Goal: Check status: Check status

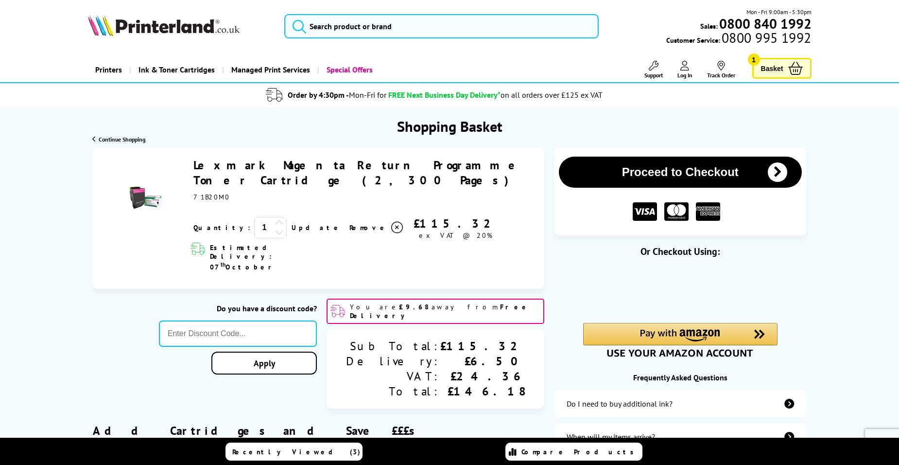
click at [391, 222] on icon at bounding box center [397, 228] width 12 height 12
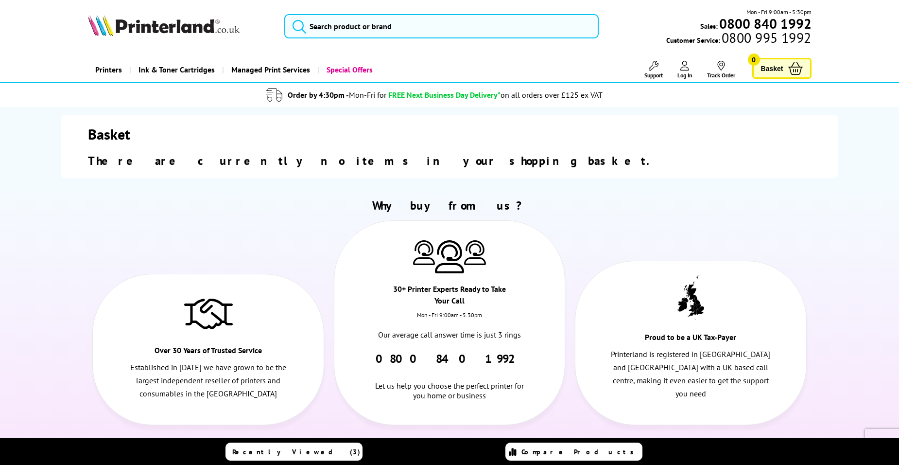
click at [719, 66] on icon at bounding box center [722, 66] width 10 height 10
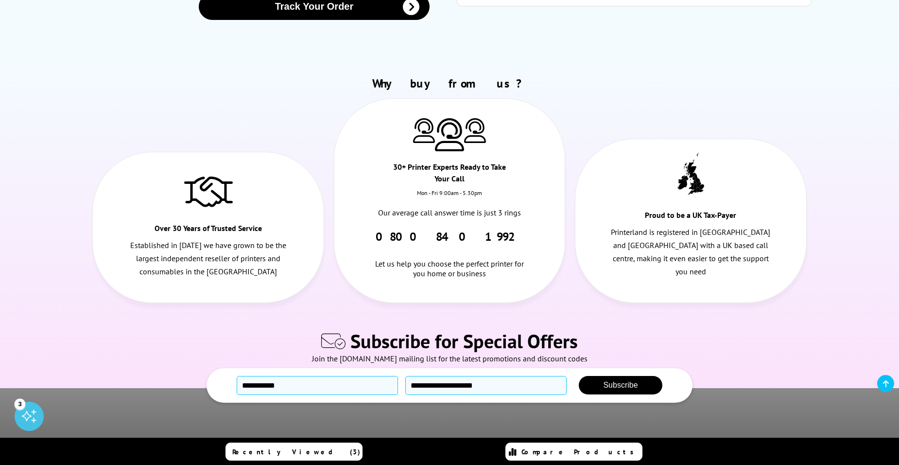
scroll to position [243, 0]
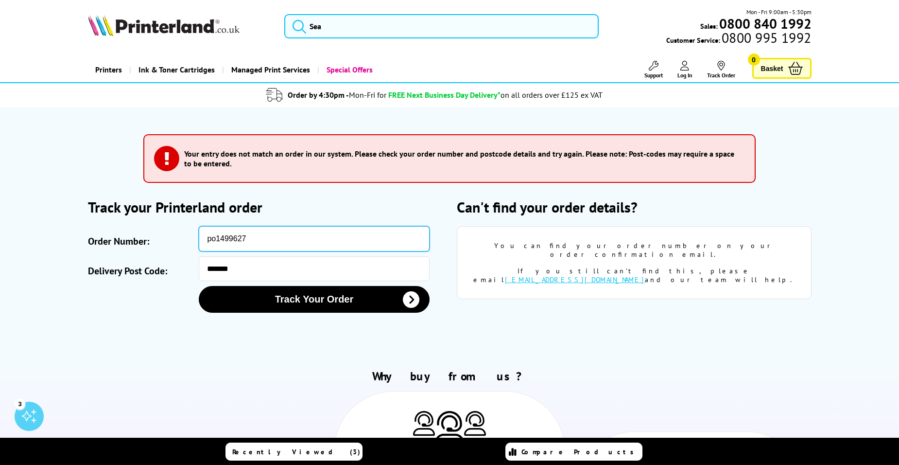
click at [255, 233] on input "po1499627" at bounding box center [314, 238] width 230 height 25
click at [256, 233] on input "po1499627" at bounding box center [314, 238] width 230 height 25
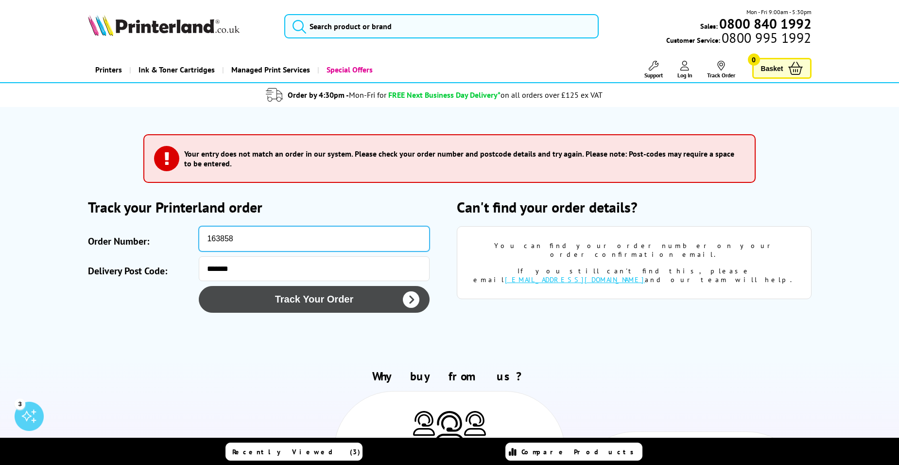
type input "163858"
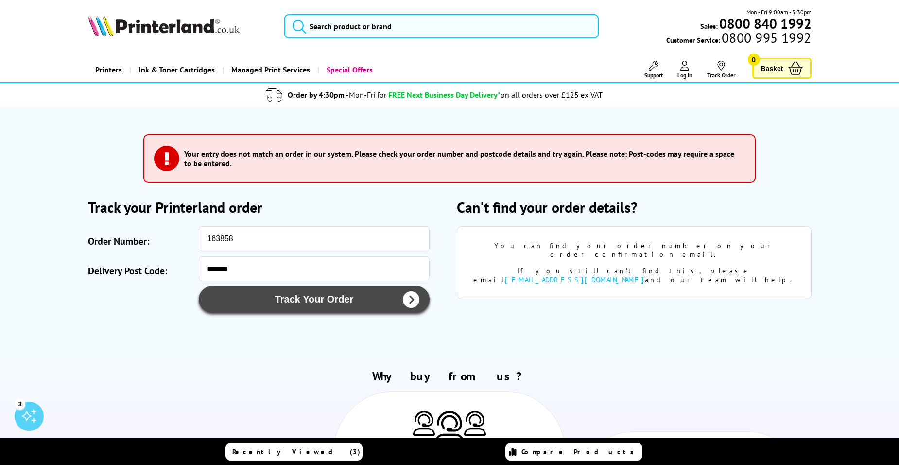
click at [319, 306] on button "Track Your Order" at bounding box center [314, 299] width 230 height 27
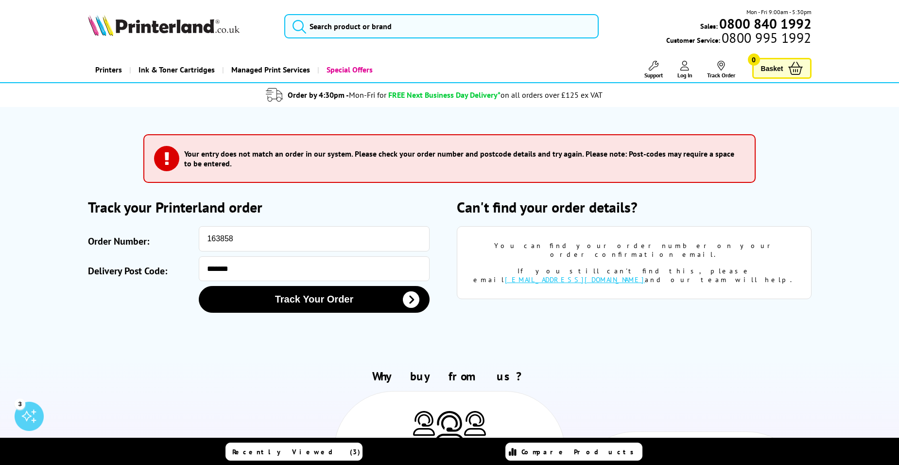
click at [245, 242] on input "163858" at bounding box center [314, 238] width 230 height 25
click at [249, 243] on input "163858" at bounding box center [314, 238] width 230 height 25
click at [250, 243] on input "163858" at bounding box center [314, 238] width 230 height 25
click at [881, 315] on form "Please correct the following errors with your submission: SOA" at bounding box center [449, 231] width 899 height 249
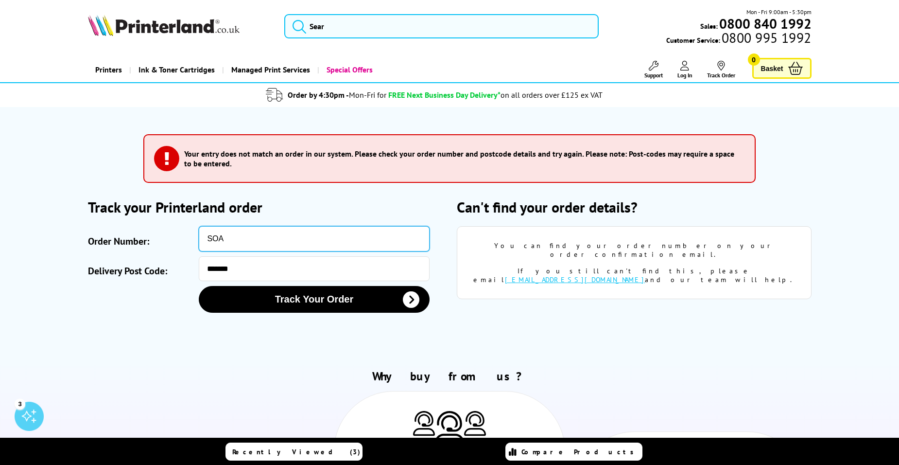
click at [276, 239] on input "SOA" at bounding box center [314, 238] width 230 height 25
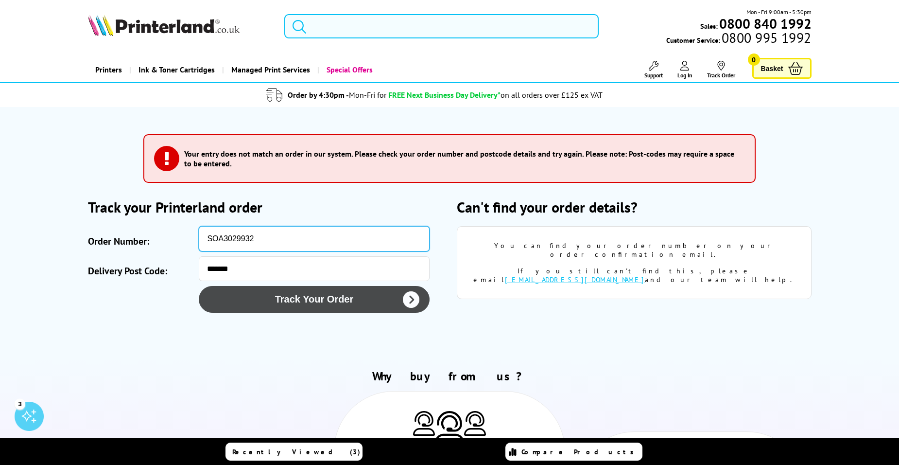
type input "SOA3029932"
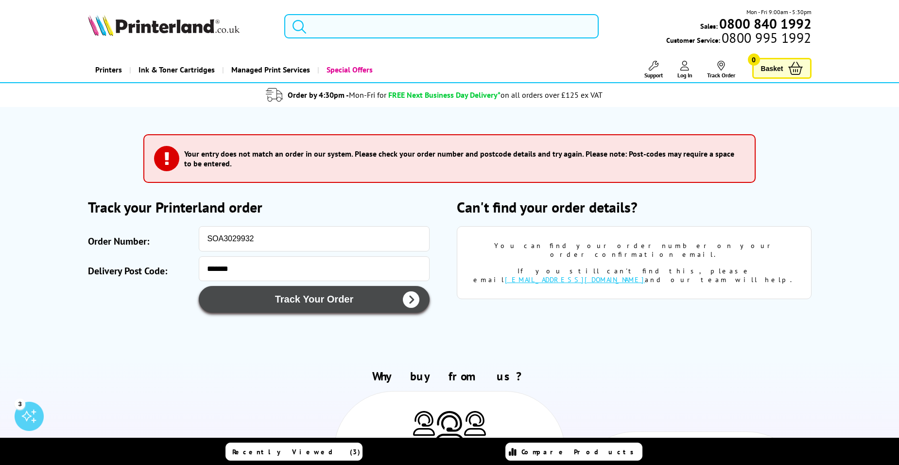
click at [318, 301] on button "Track Your Order" at bounding box center [314, 299] width 230 height 27
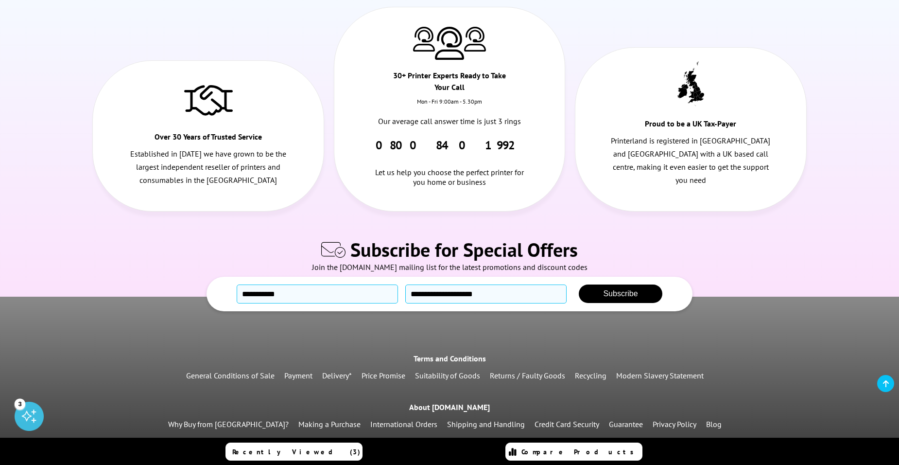
scroll to position [389, 0]
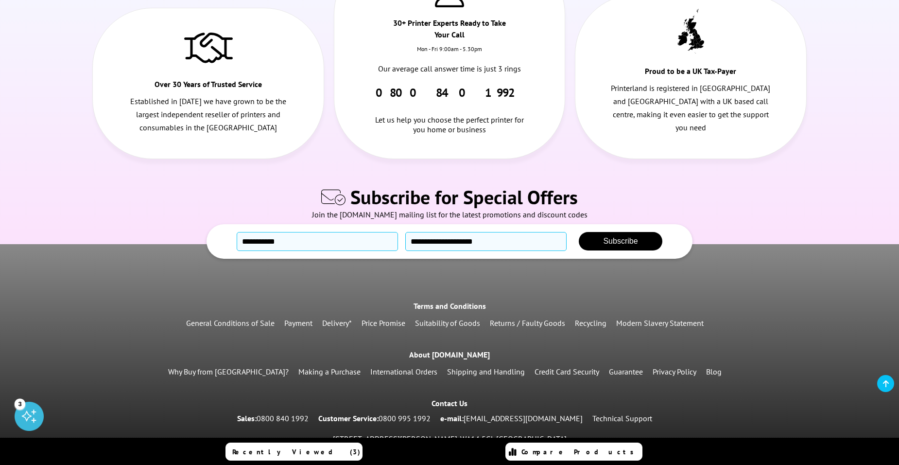
click at [541, 318] on link "Returns / Faulty Goods" at bounding box center [527, 323] width 75 height 10
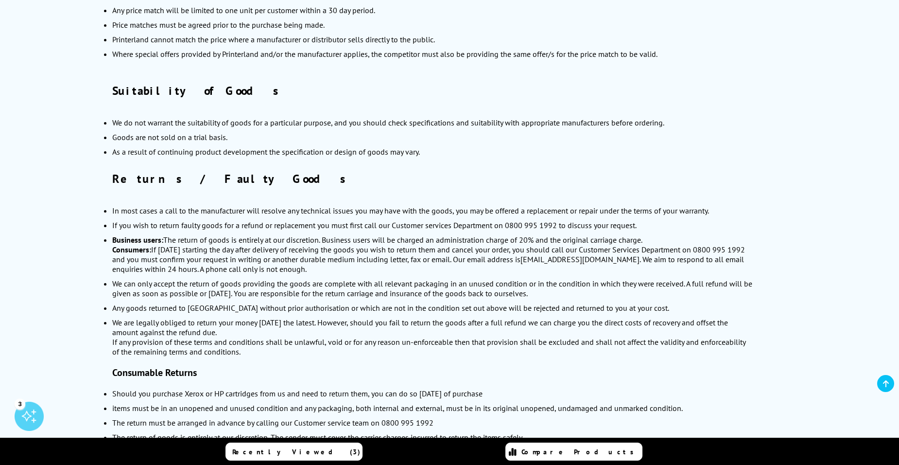
scroll to position [1021, 0]
